Goal: Navigation & Orientation: Find specific page/section

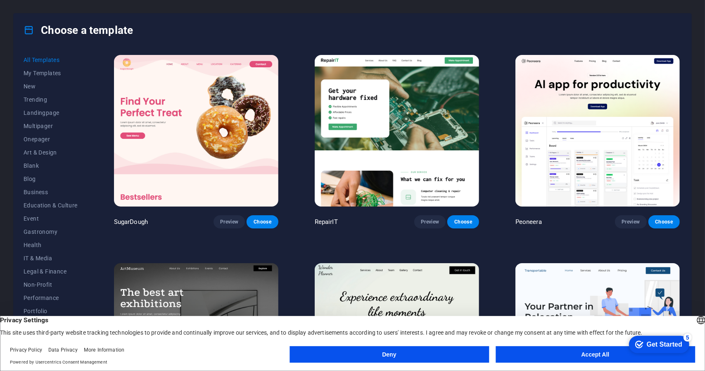
click at [588, 352] on button "Accept All" at bounding box center [596, 354] width 200 height 17
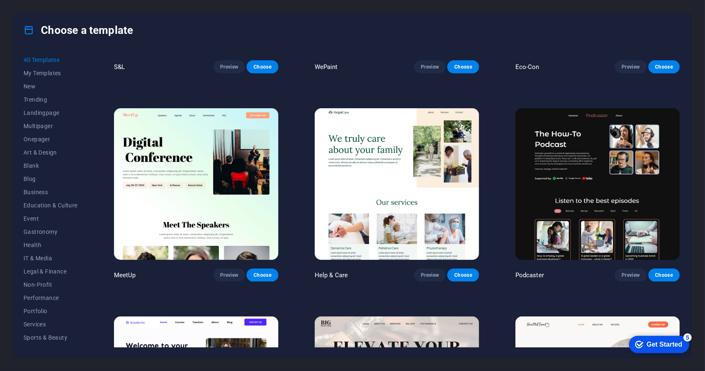
scroll to position [578, 0]
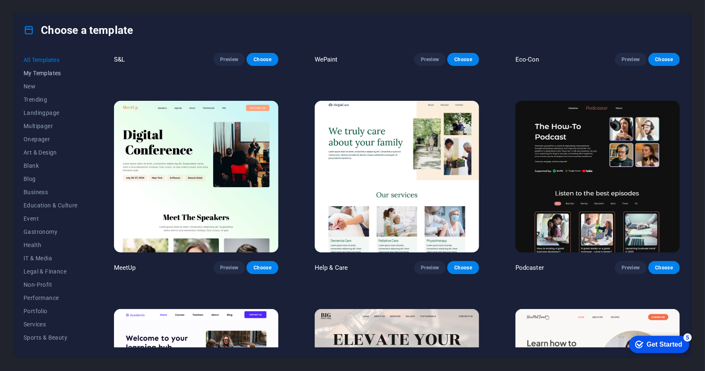
click at [43, 74] on span "My Templates" at bounding box center [51, 73] width 54 height 7
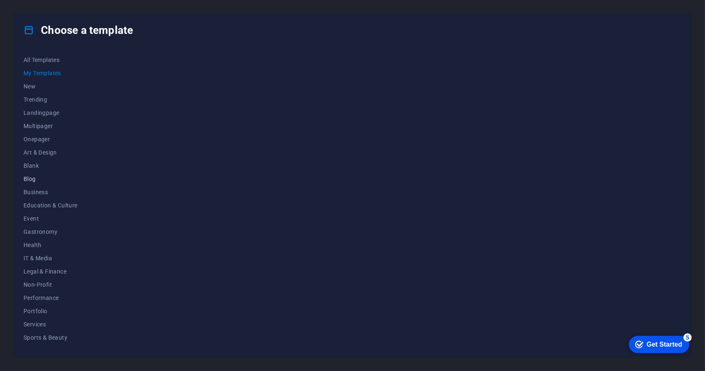
scroll to position [36, 0]
click at [67, 206] on span "Health" at bounding box center [51, 209] width 54 height 7
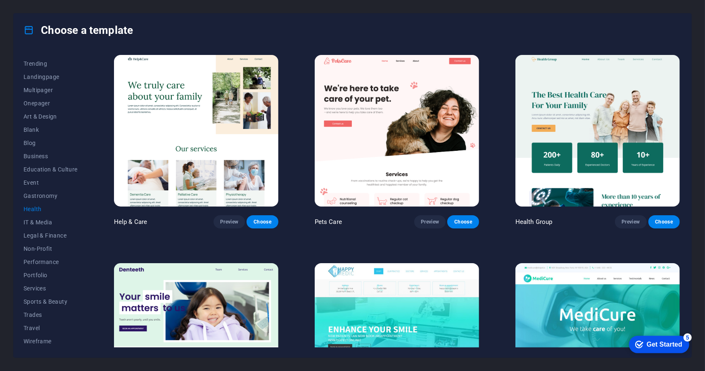
click at [199, 119] on img at bounding box center [196, 131] width 164 height 152
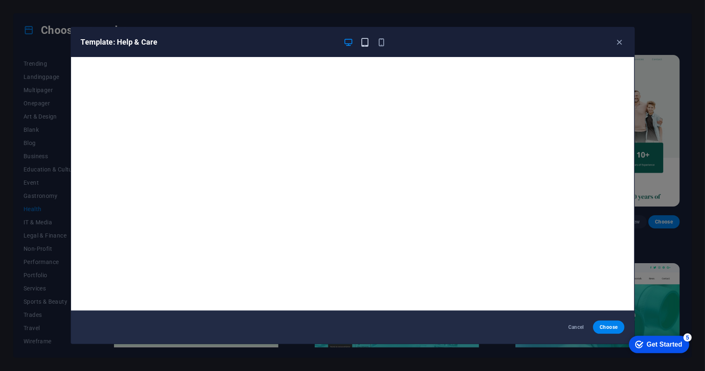
click at [362, 40] on icon "button" at bounding box center [365, 43] width 10 height 10
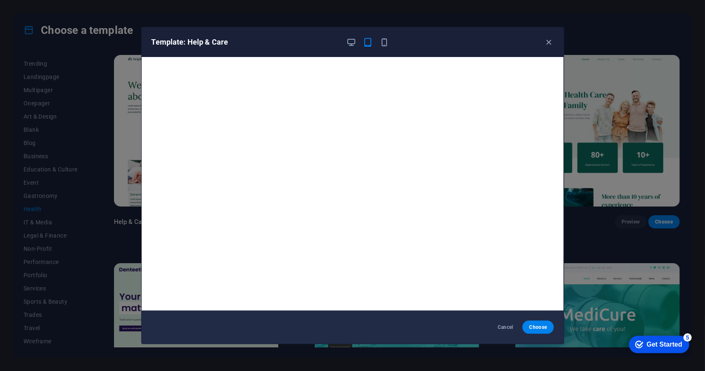
click at [379, 36] on div "Template: Help & Care" at bounding box center [353, 42] width 422 height 30
click at [384, 38] on icon "button" at bounding box center [385, 43] width 10 height 10
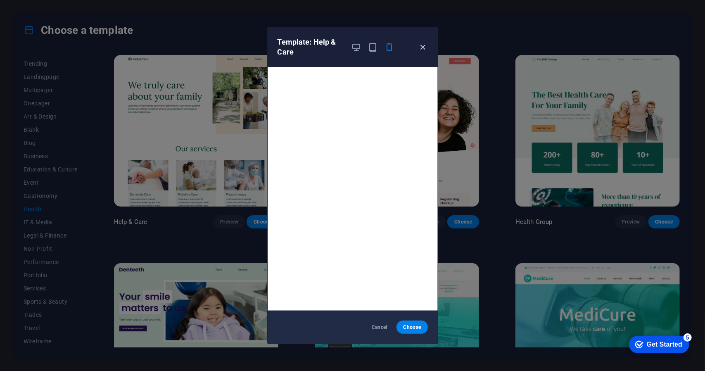
click at [425, 43] on icon "button" at bounding box center [423, 48] width 10 height 10
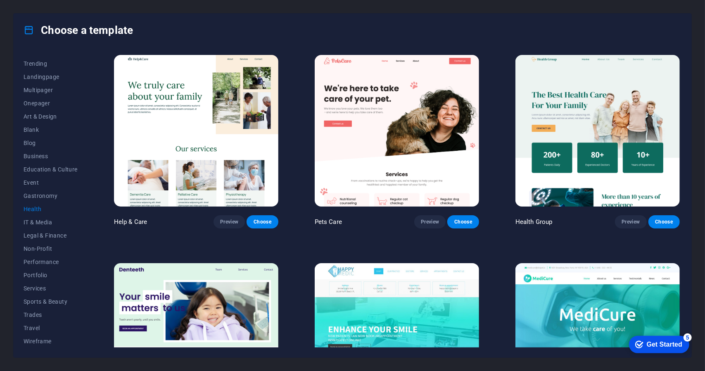
click at [595, 140] on img at bounding box center [597, 131] width 164 height 152
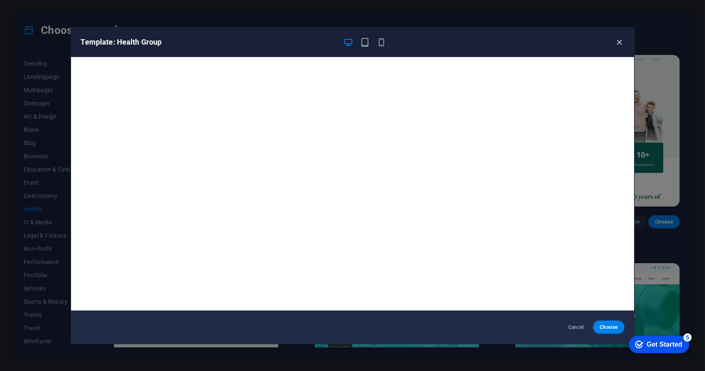
click at [618, 43] on icon "button" at bounding box center [620, 43] width 10 height 10
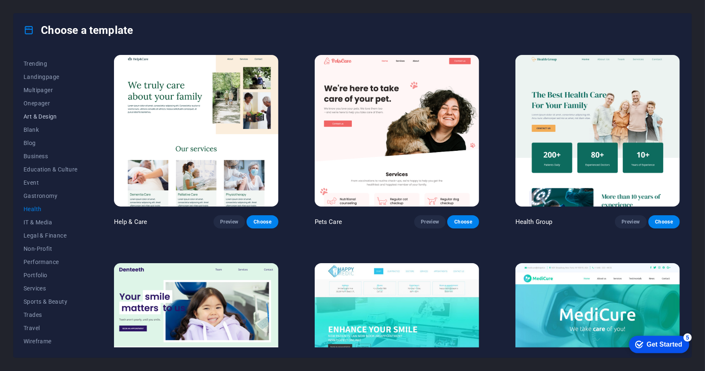
click at [47, 118] on span "Art & Design" at bounding box center [51, 116] width 54 height 7
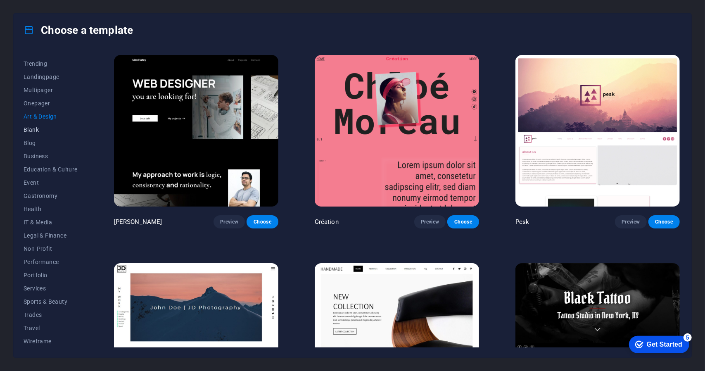
click at [37, 128] on span "Blank" at bounding box center [51, 129] width 54 height 7
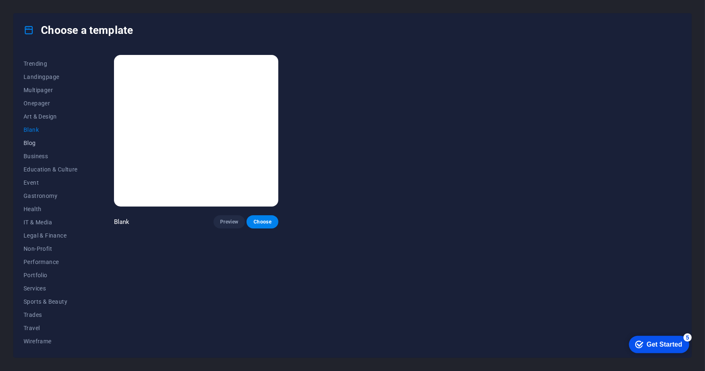
click at [36, 147] on button "Blog" at bounding box center [51, 142] width 54 height 13
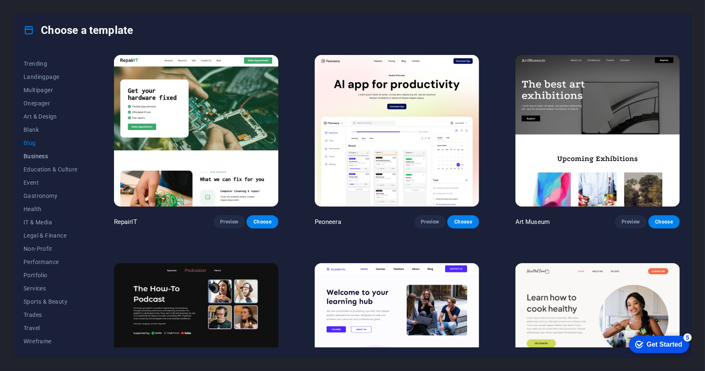
click at [38, 154] on span "Business" at bounding box center [51, 156] width 54 height 7
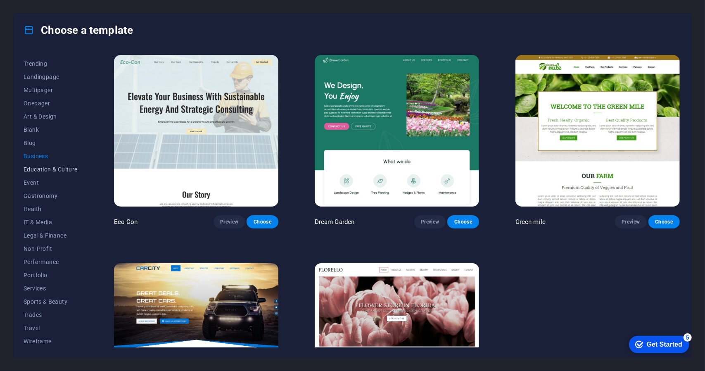
click at [41, 170] on span "Education & Culture" at bounding box center [51, 169] width 54 height 7
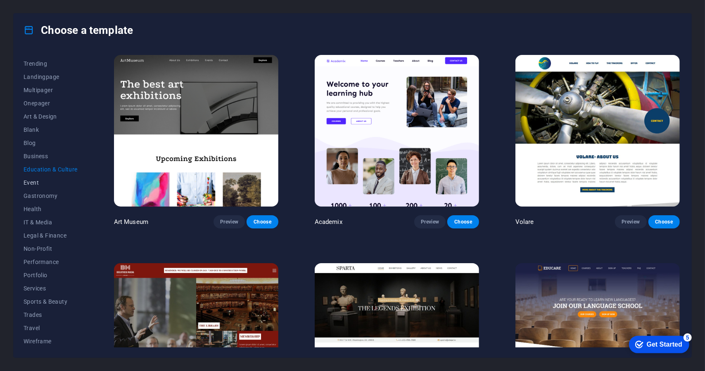
click at [47, 183] on span "Event" at bounding box center [51, 182] width 54 height 7
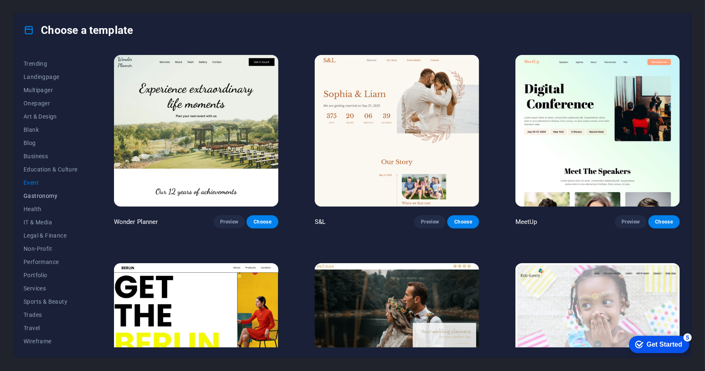
click at [41, 195] on span "Gastronomy" at bounding box center [51, 195] width 54 height 7
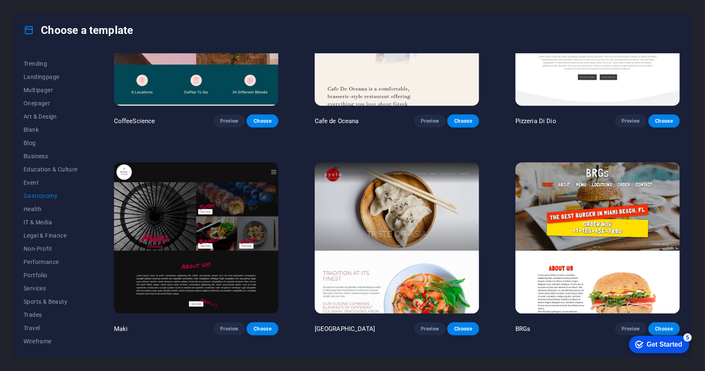
scroll to position [296, 0]
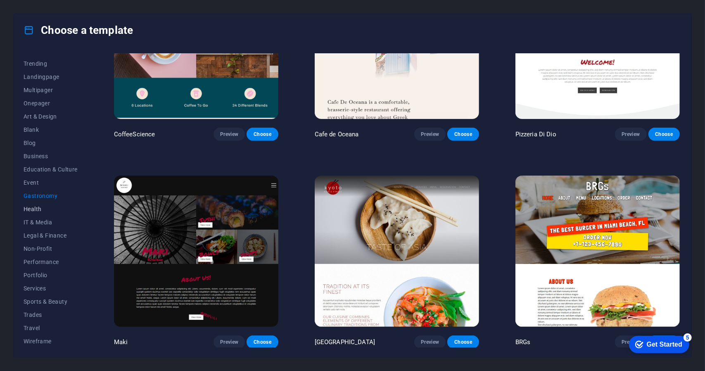
click at [45, 211] on span "Health" at bounding box center [51, 209] width 54 height 7
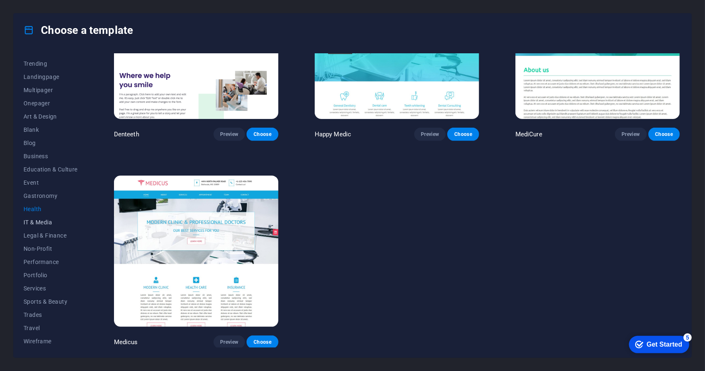
scroll to position [294, 0]
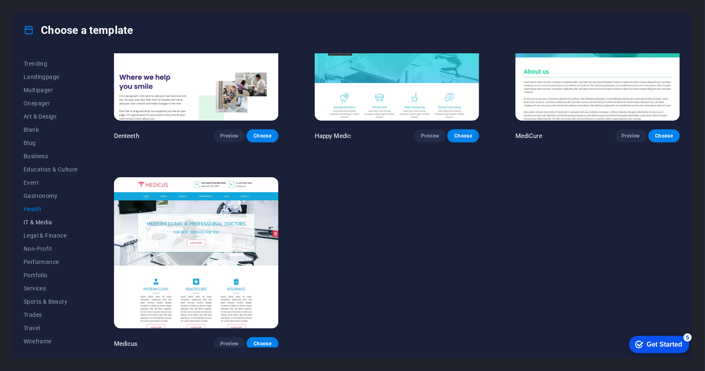
click at [46, 224] on span "IT & Media" at bounding box center [51, 222] width 54 height 7
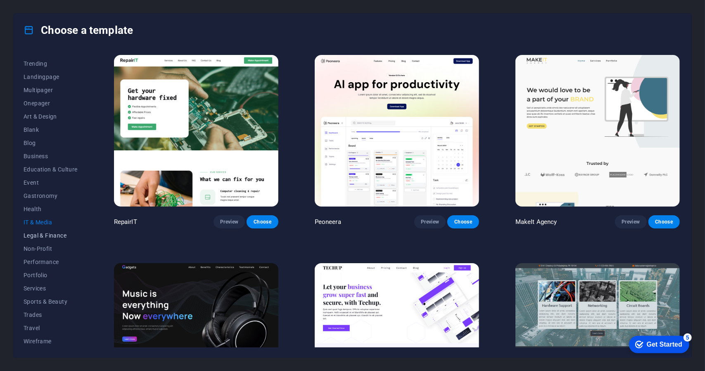
click at [51, 233] on span "Legal & Finance" at bounding box center [51, 235] width 54 height 7
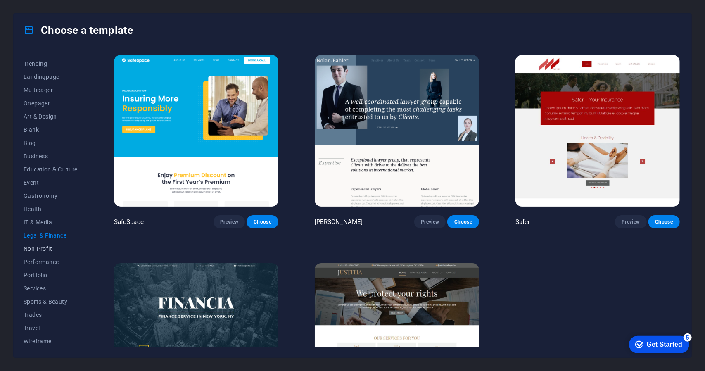
click at [45, 252] on button "Non-Profit" at bounding box center [51, 248] width 54 height 13
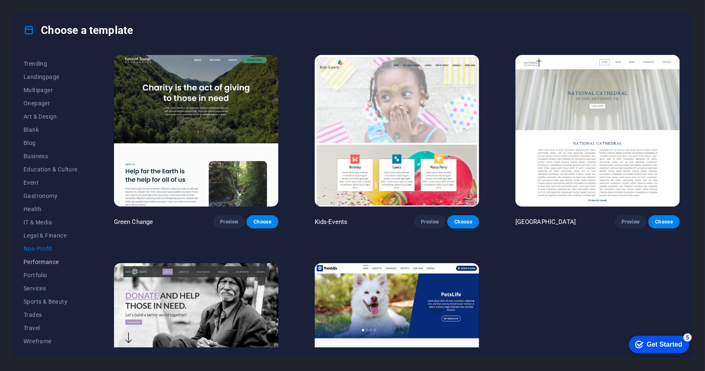
click at [52, 266] on button "Performance" at bounding box center [51, 261] width 54 height 13
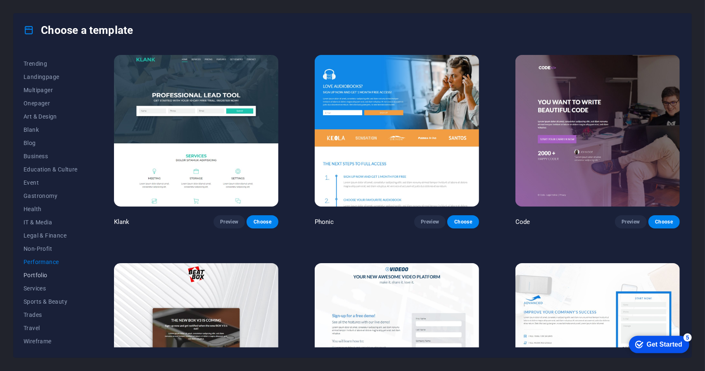
click at [45, 277] on span "Portfolio" at bounding box center [51, 275] width 54 height 7
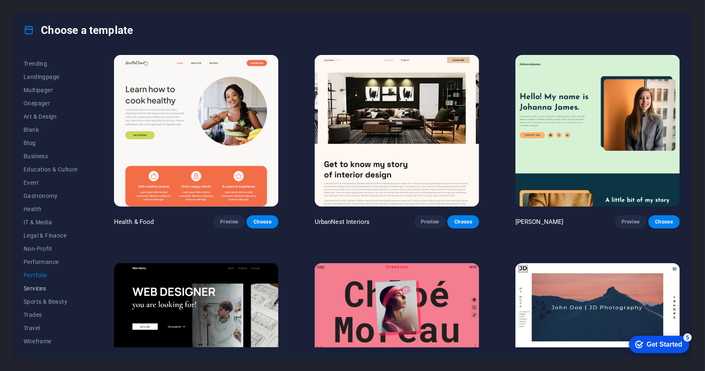
click at [43, 290] on span "Services" at bounding box center [51, 288] width 54 height 7
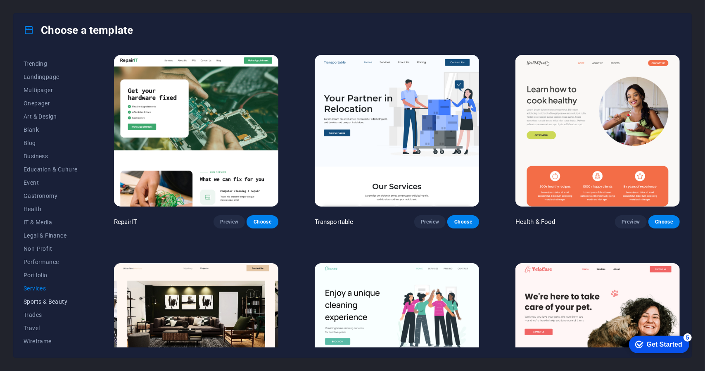
click at [46, 303] on span "Sports & Beauty" at bounding box center [51, 301] width 54 height 7
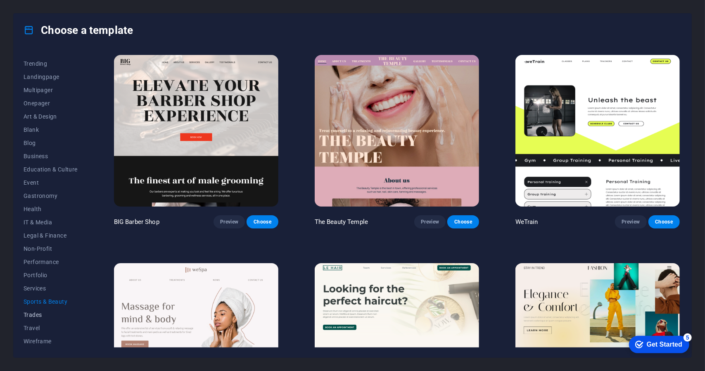
click at [42, 314] on span "Trades" at bounding box center [51, 314] width 54 height 7
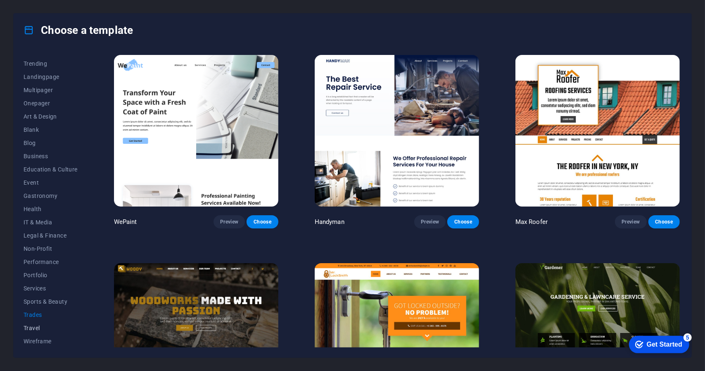
click at [42, 325] on span "Travel" at bounding box center [51, 328] width 54 height 7
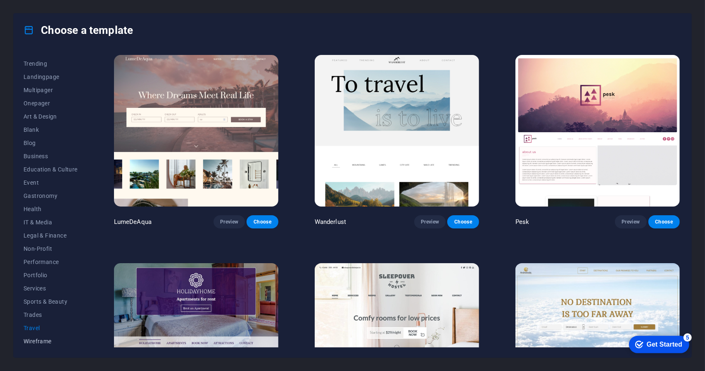
click at [44, 343] on span "Wireframe" at bounding box center [51, 341] width 54 height 7
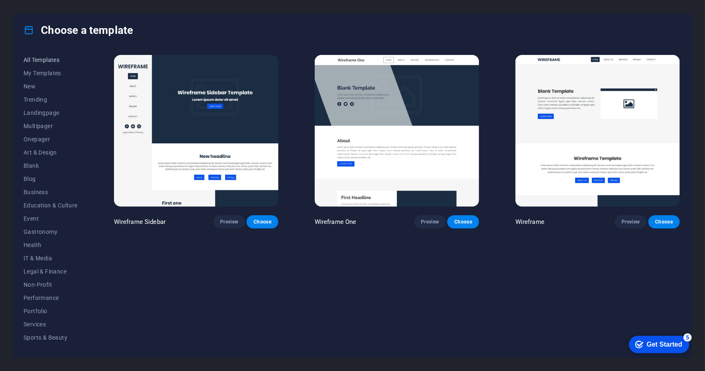
click at [57, 58] on span "All Templates" at bounding box center [51, 60] width 54 height 7
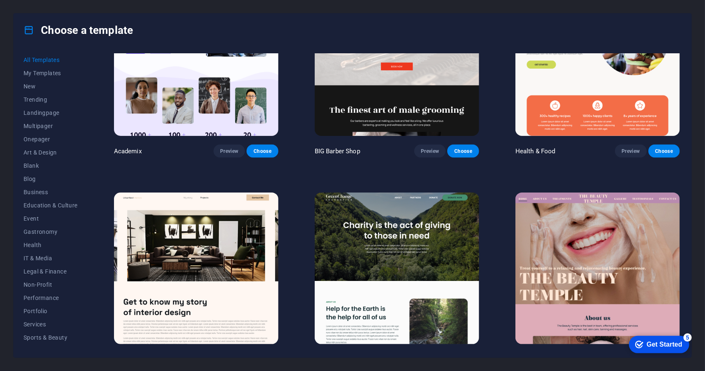
scroll to position [909, 0]
